Goal: Task Accomplishment & Management: Complete application form

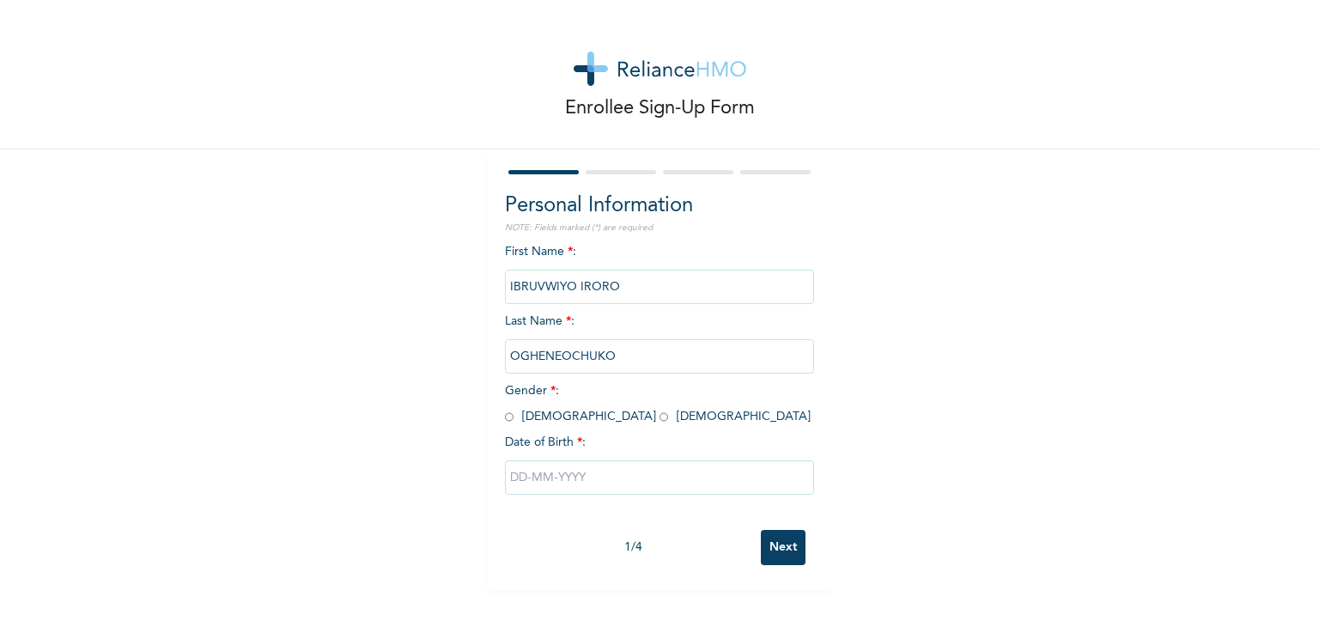
click at [659, 419] on input "radio" at bounding box center [663, 417] width 9 height 16
radio input "true"
click at [524, 478] on input "text" at bounding box center [659, 477] width 309 height 34
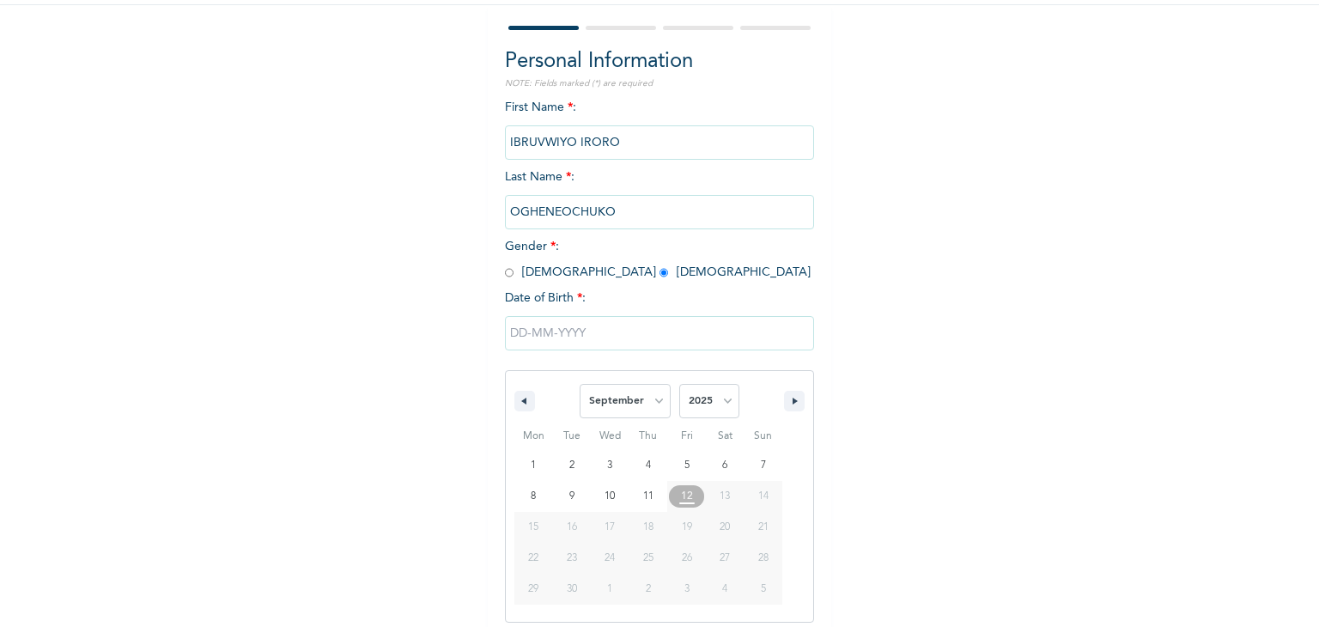
scroll to position [154, 0]
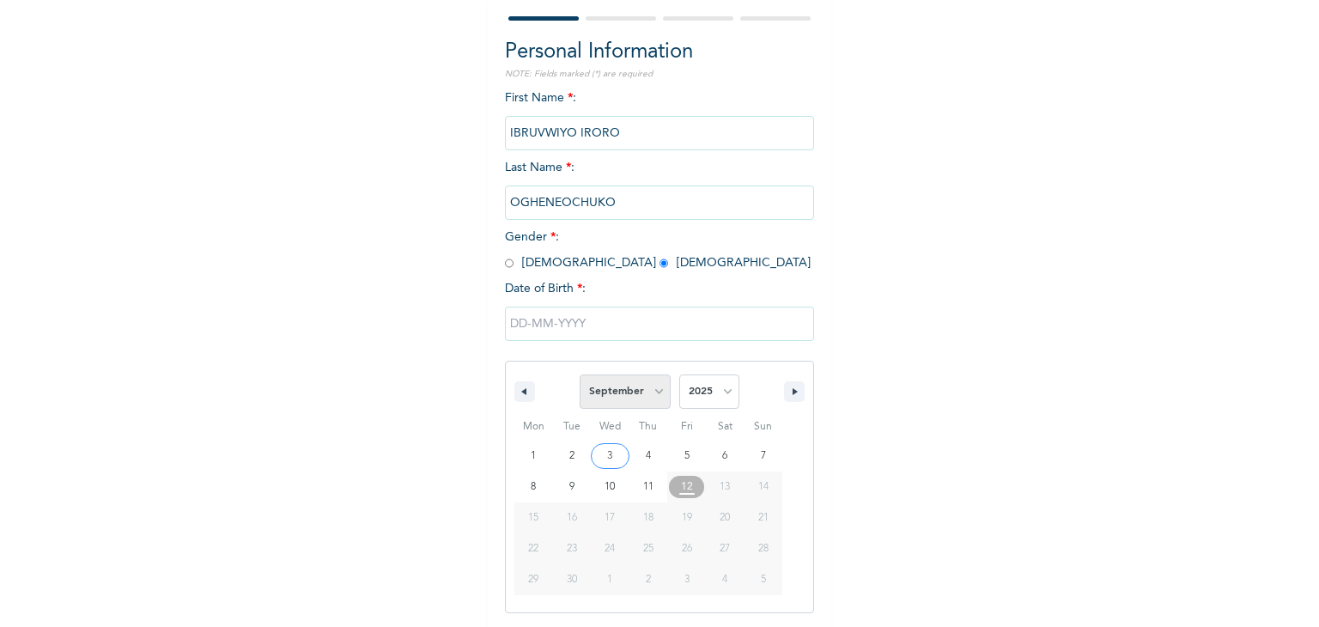
click at [615, 402] on select "January February March April May June July August September October November De…" at bounding box center [625, 391] width 91 height 34
select select "0"
click at [580, 374] on select "January February March April May June July August September October November De…" at bounding box center [625, 391] width 91 height 34
click at [698, 396] on select "2025 2024 2023 2022 2021 2020 2019 2018 2017 2016 2015 2014 2013 2012 2011 2010…" at bounding box center [709, 391] width 60 height 34
select select "1996"
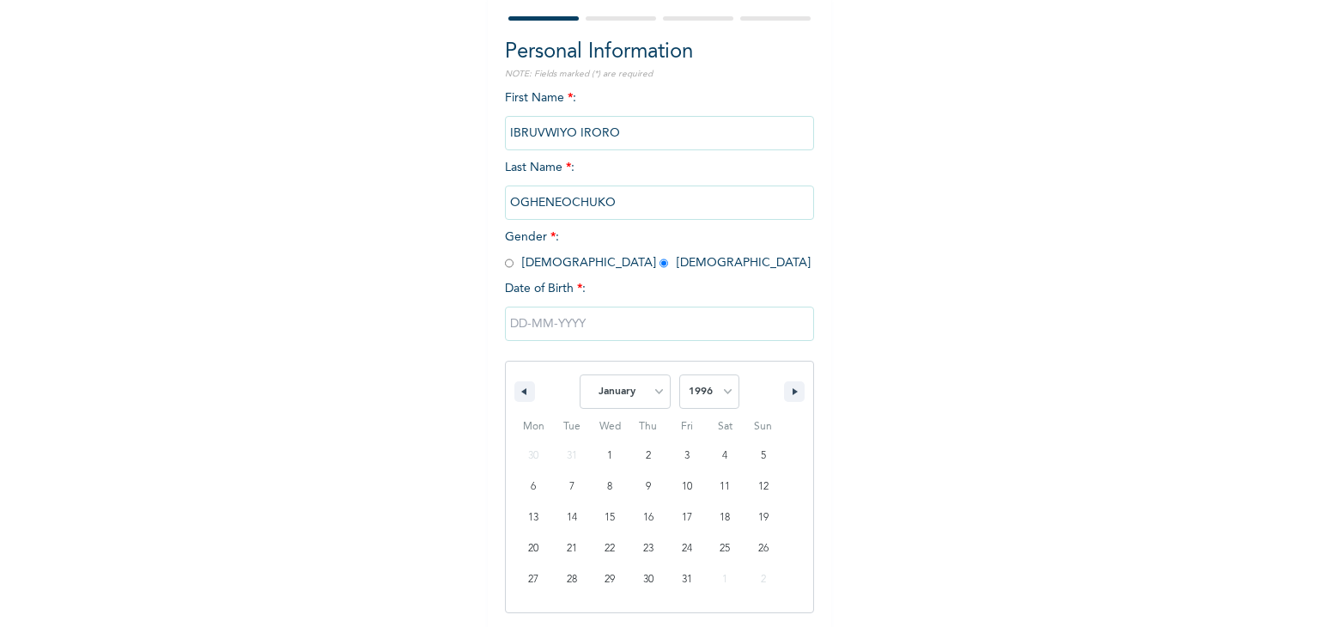
click at [679, 374] on select "2025 2024 2023 2022 2021 2020 2019 2018 2017 2016 2015 2014 2013 2012 2011 2010…" at bounding box center [709, 391] width 60 height 34
type input "[DATE]"
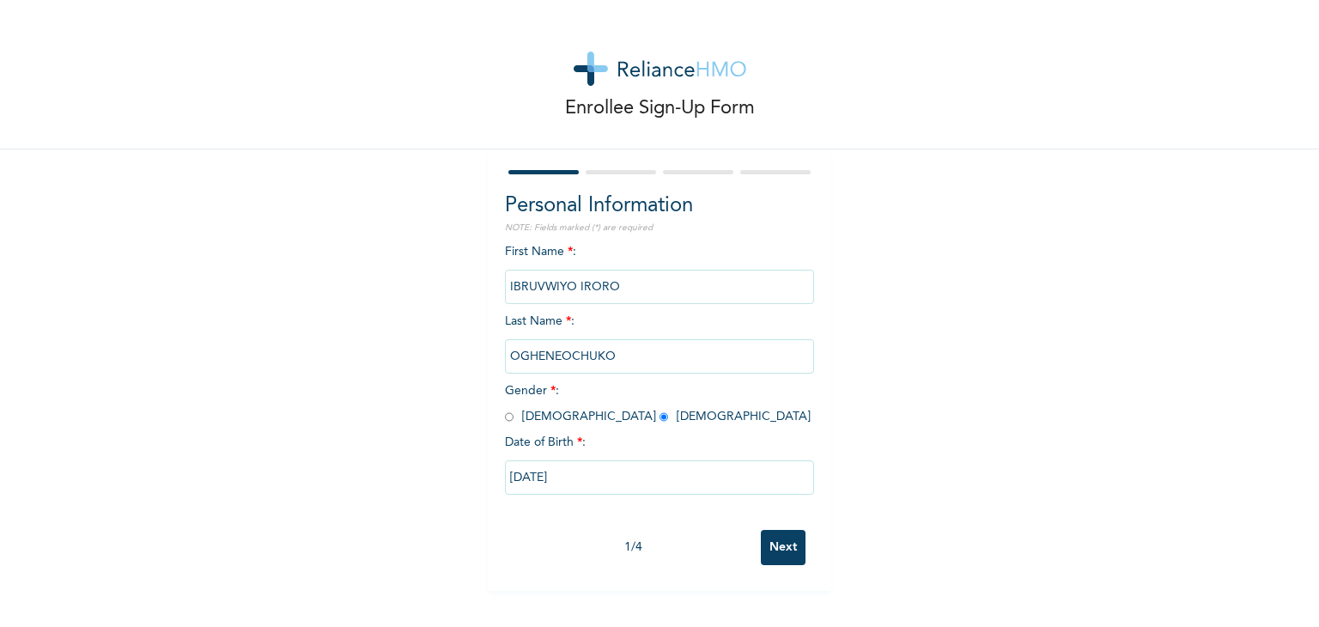
click at [776, 550] on input "Next" at bounding box center [783, 547] width 45 height 35
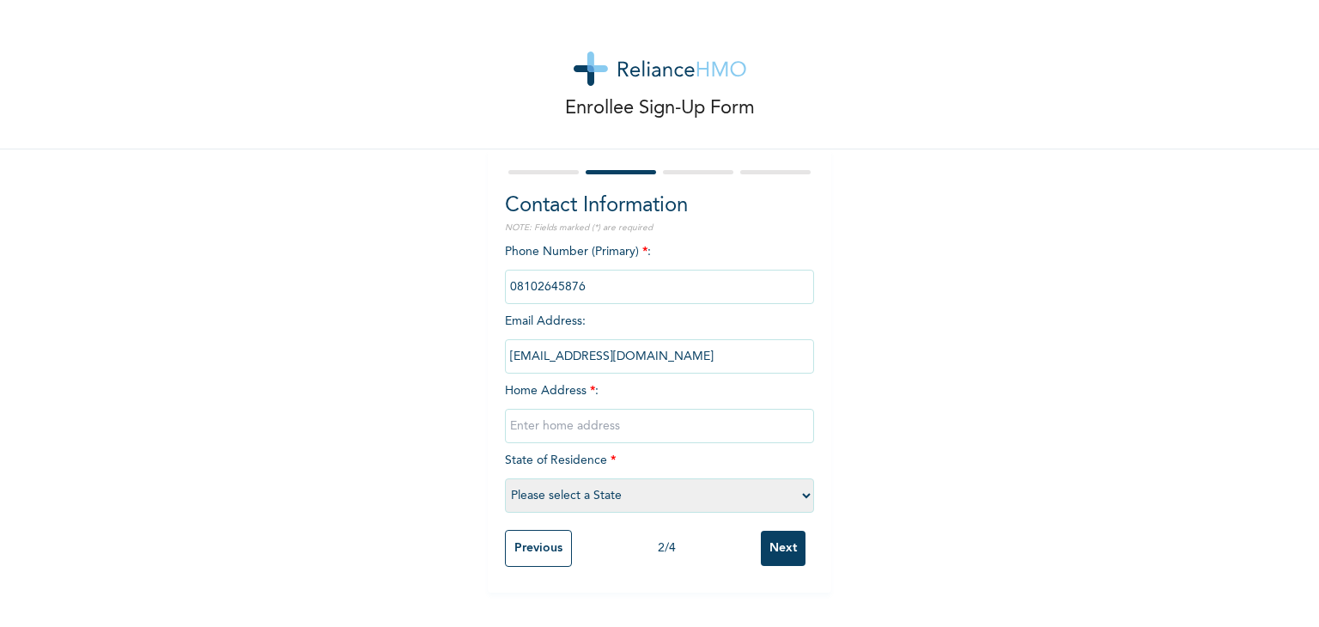
click at [650, 424] on input "text" at bounding box center [659, 426] width 309 height 34
click at [549, 428] on input "text" at bounding box center [659, 426] width 309 height 34
paste input "[STREET_ADDRESS]. [GEOGRAPHIC_DATA]"
type input "[STREET_ADDRESS]. [GEOGRAPHIC_DATA]"
click at [563, 483] on select "Please select a State [PERSON_NAME] (FCT) [PERSON_NAME] Ibom [GEOGRAPHIC_DATA] …" at bounding box center [659, 495] width 309 height 34
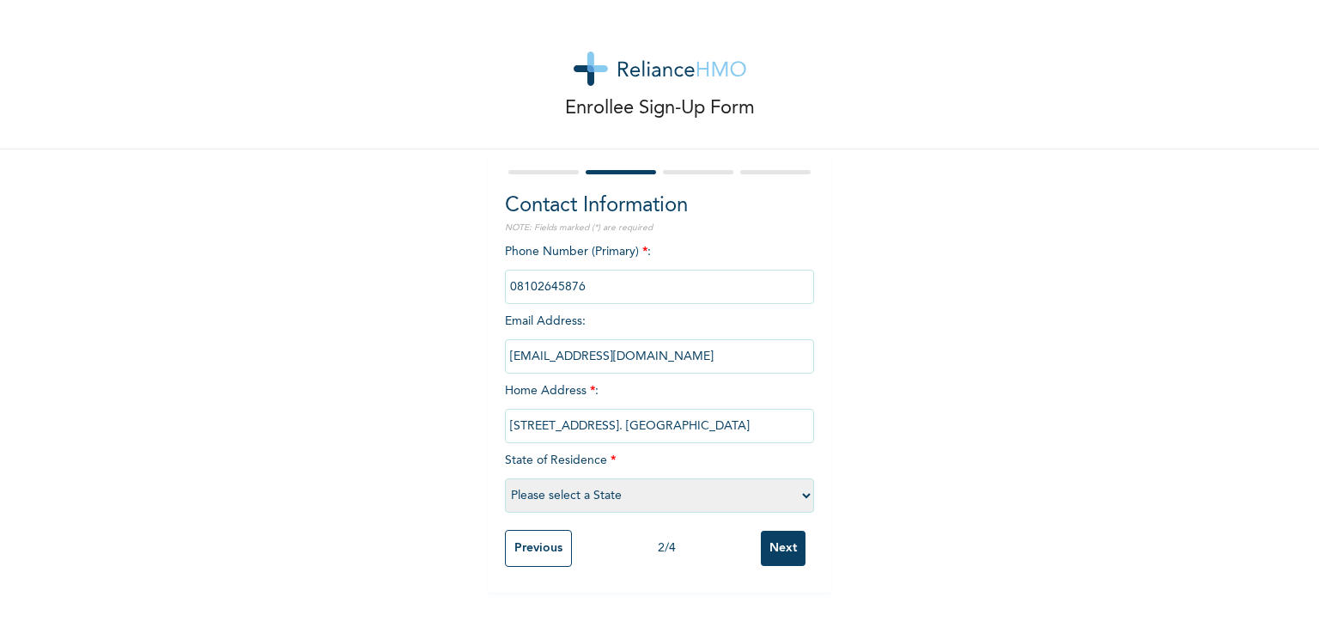
select select "15"
click at [505, 478] on select "Please select a State [PERSON_NAME] (FCT) [PERSON_NAME] Ibom [GEOGRAPHIC_DATA] …" at bounding box center [659, 495] width 309 height 34
click at [771, 544] on input "Next" at bounding box center [783, 548] width 45 height 35
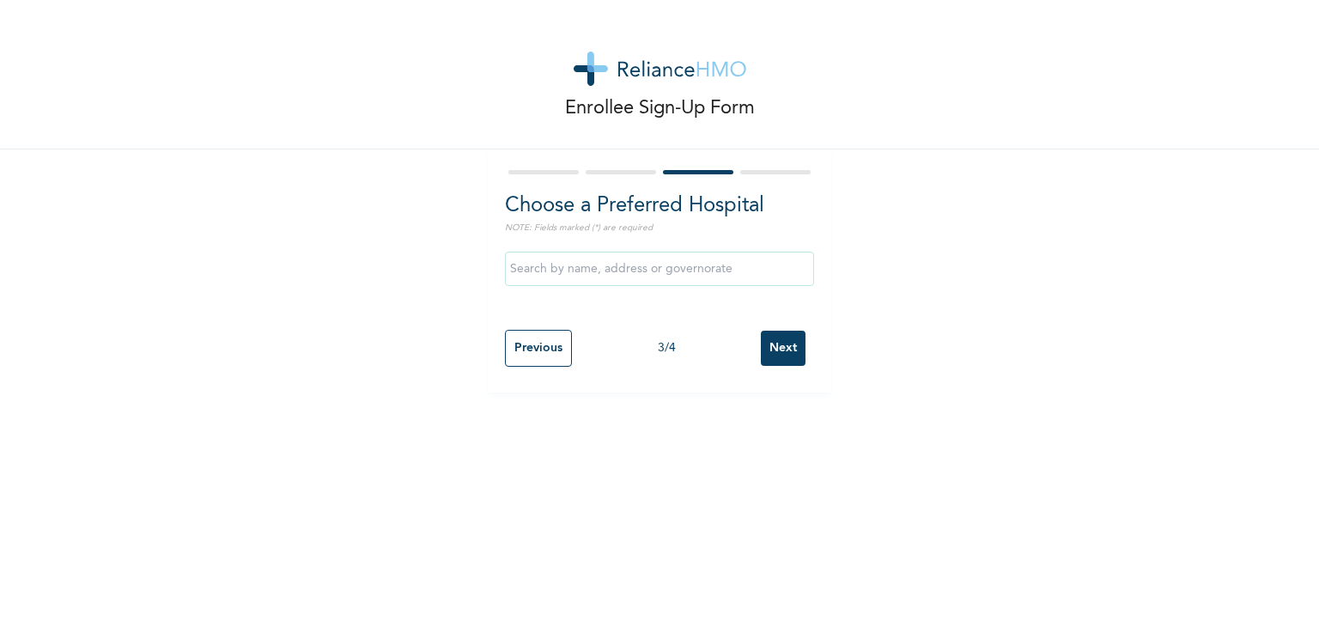
click at [618, 273] on input "text" at bounding box center [659, 269] width 309 height 34
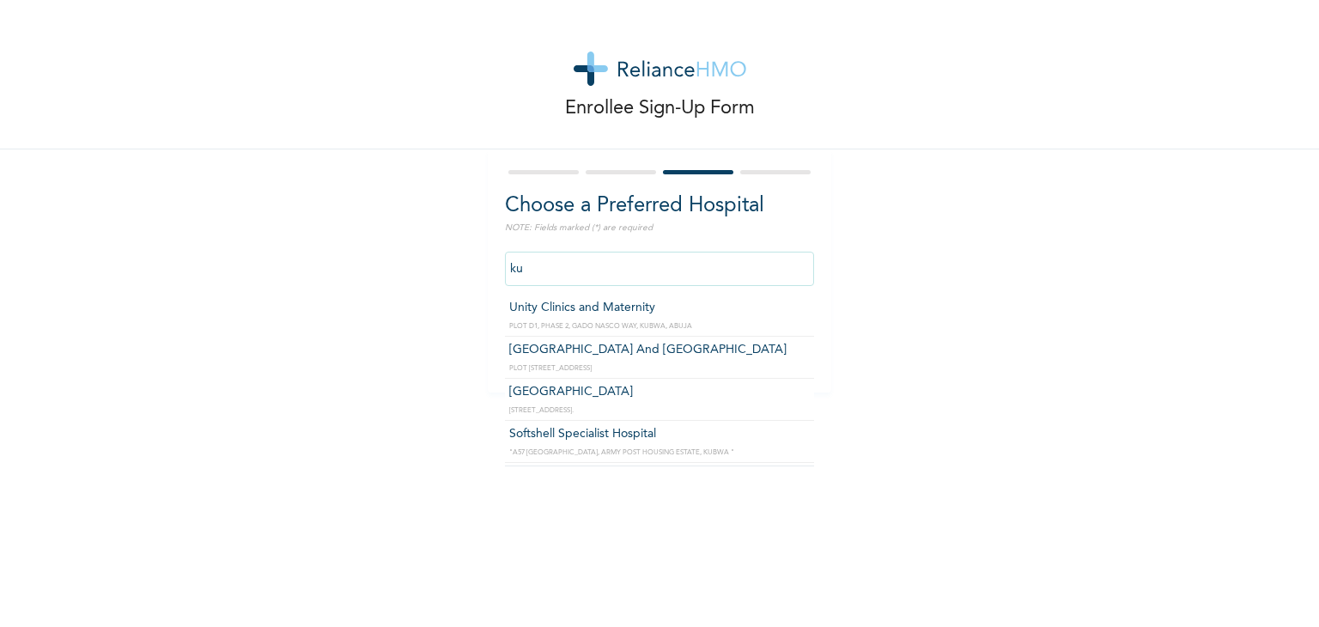
type input "k"
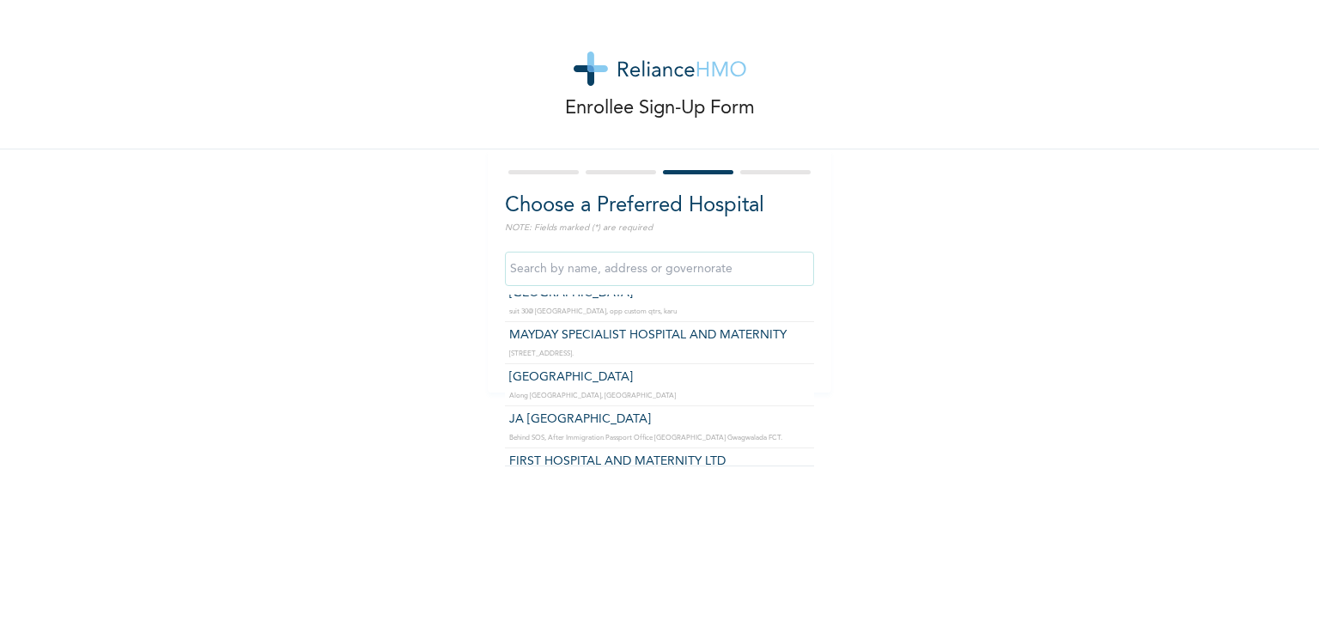
scroll to position [687, 0]
